Goal: Information Seeking & Learning: Check status

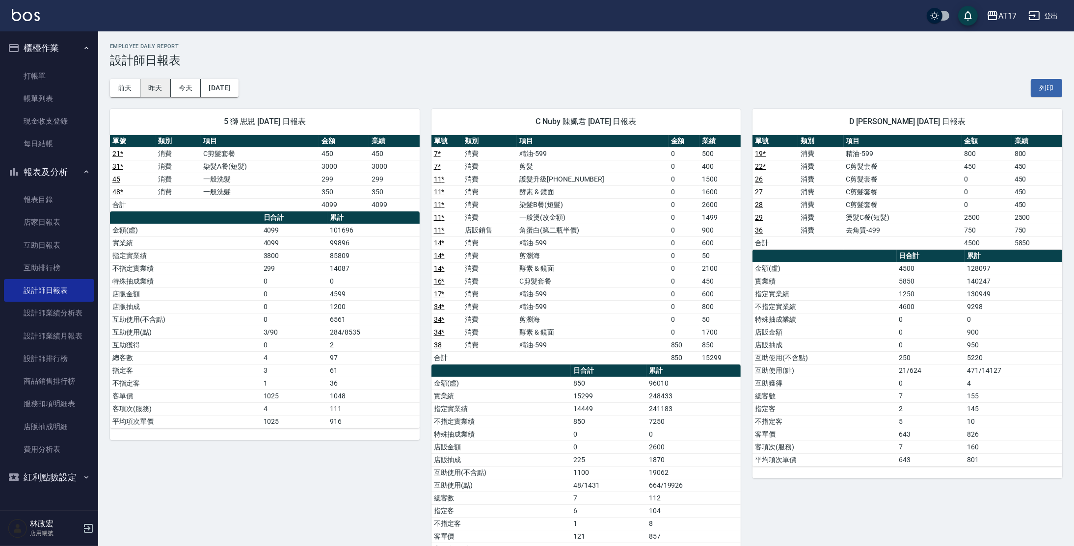
click at [164, 89] on button "昨天" at bounding box center [155, 88] width 30 height 18
click at [159, 84] on button "昨天" at bounding box center [155, 88] width 30 height 18
click at [140, 79] on button "昨天" at bounding box center [155, 88] width 30 height 18
click at [63, 248] on link "互助日報表" at bounding box center [49, 245] width 90 height 23
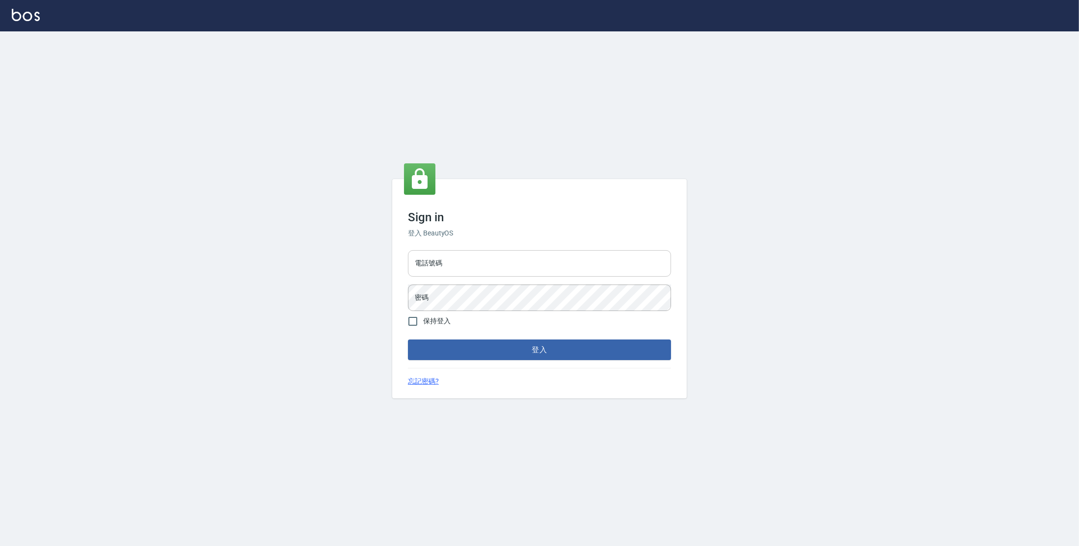
click at [443, 260] on input "電話號碼" at bounding box center [539, 263] width 263 height 26
type input "0977380821"
drag, startPoint x: 454, startPoint y: 261, endPoint x: 408, endPoint y: 268, distance: 46.7
click at [408, 268] on input "0977380821" at bounding box center [539, 263] width 263 height 26
drag, startPoint x: 451, startPoint y: 265, endPoint x: 414, endPoint y: 265, distance: 36.8
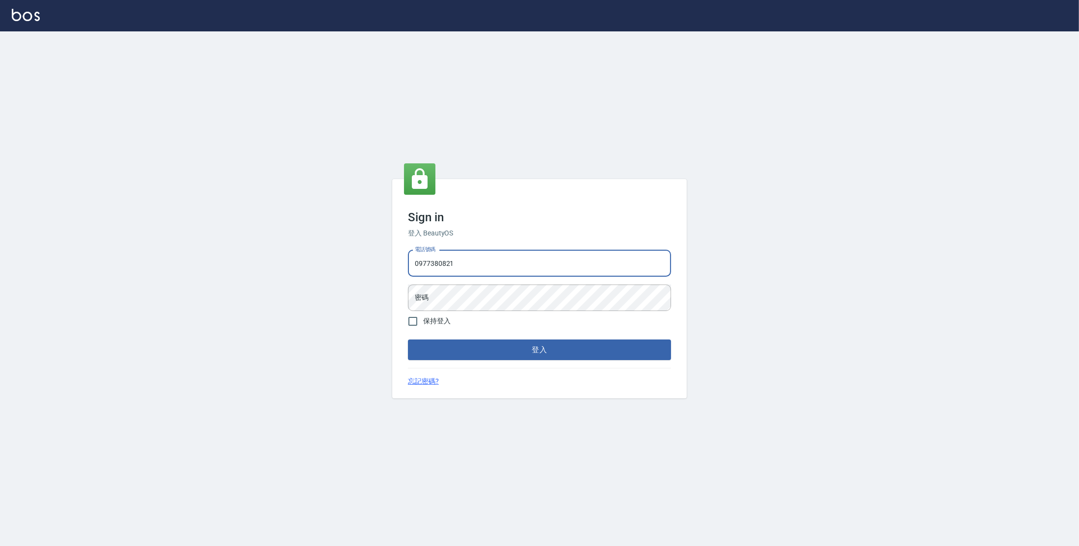
click at [414, 265] on input "0977380821" at bounding box center [539, 263] width 263 height 26
click at [517, 351] on button "登入" at bounding box center [539, 350] width 263 height 21
click at [408, 340] on button "登入" at bounding box center [539, 350] width 263 height 21
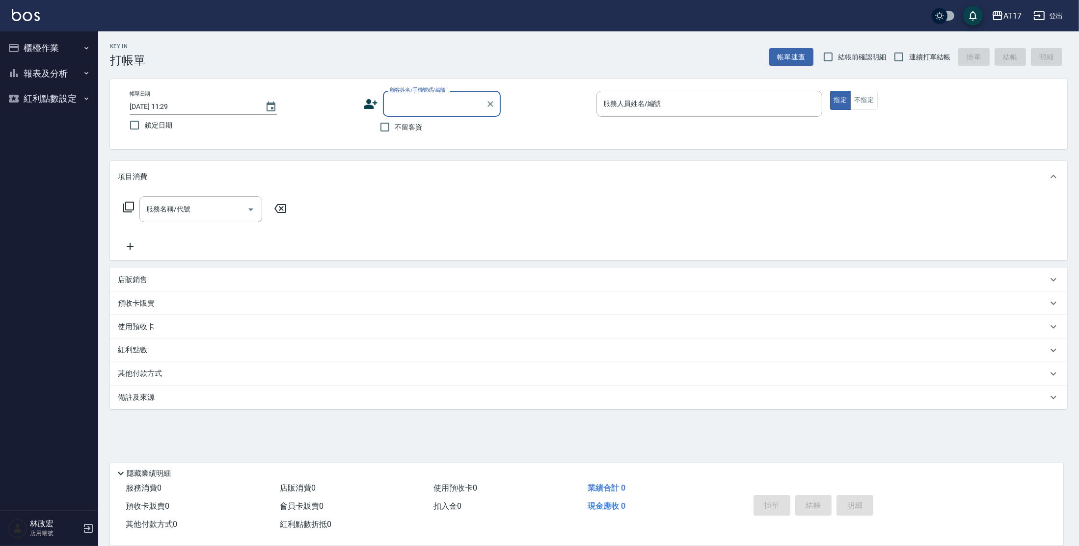
click at [50, 63] on button "報表及分析" at bounding box center [49, 74] width 90 height 26
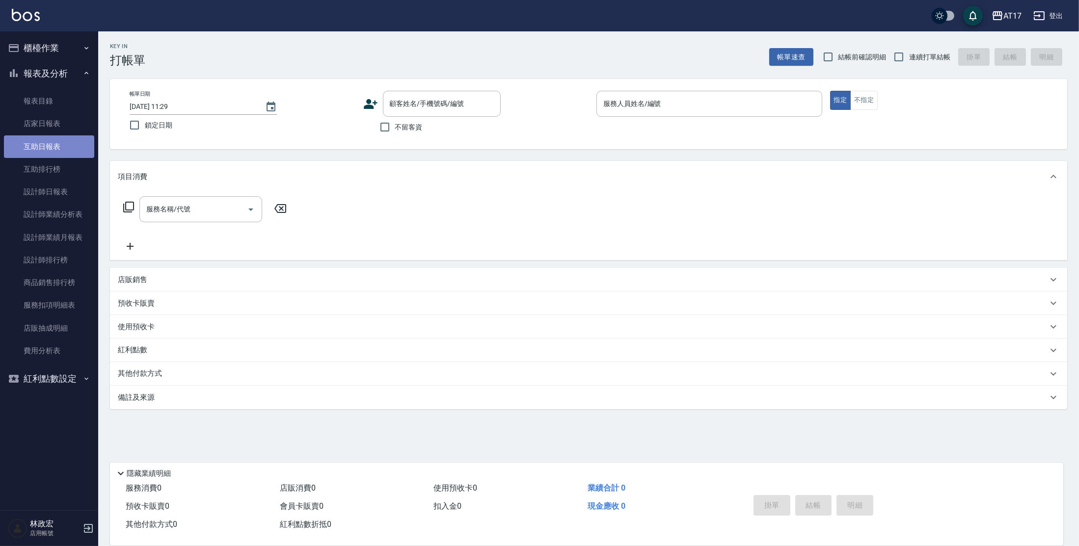
click at [63, 152] on link "互助日報表" at bounding box center [49, 146] width 90 height 23
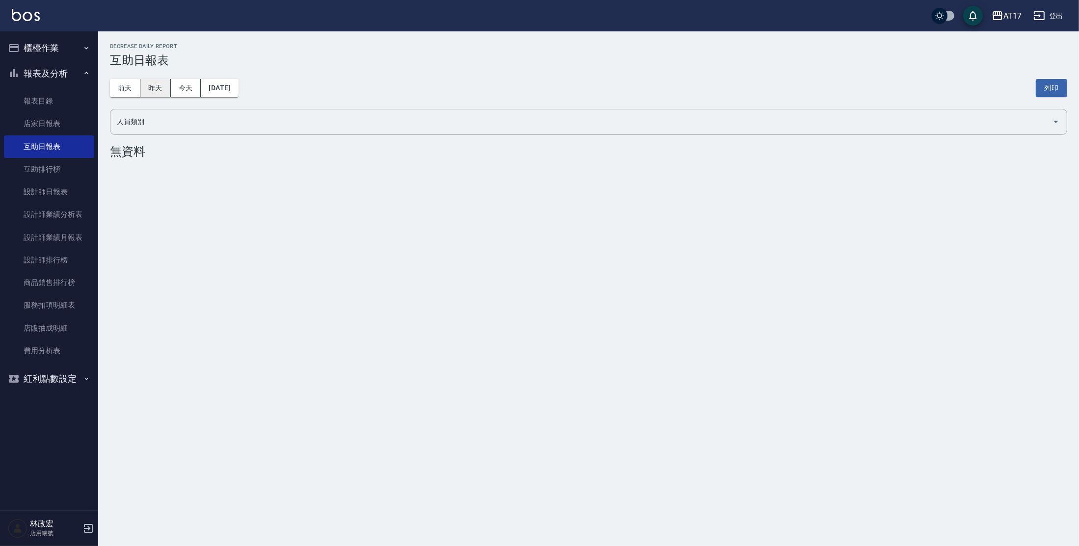
click at [158, 95] on button "昨天" at bounding box center [155, 88] width 30 height 18
